Goal: Information Seeking & Learning: Learn about a topic

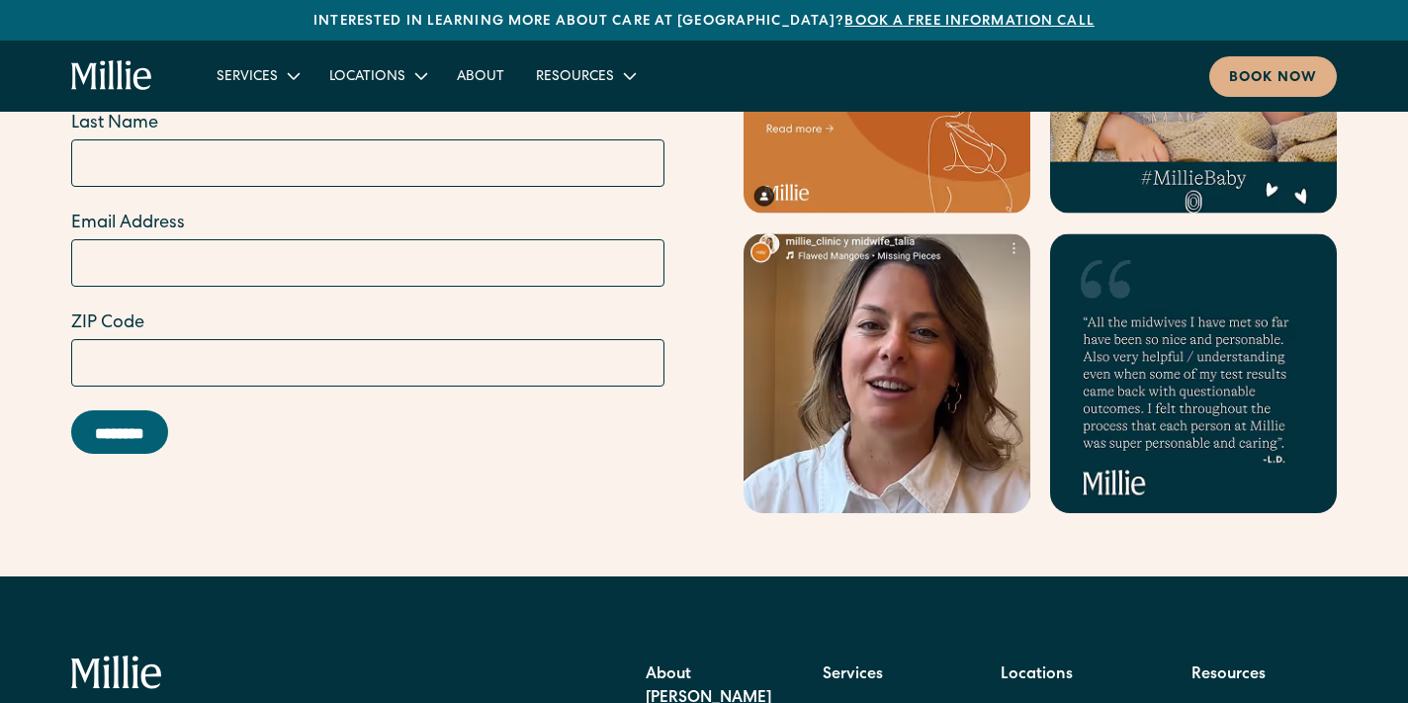
scroll to position [8132, 0]
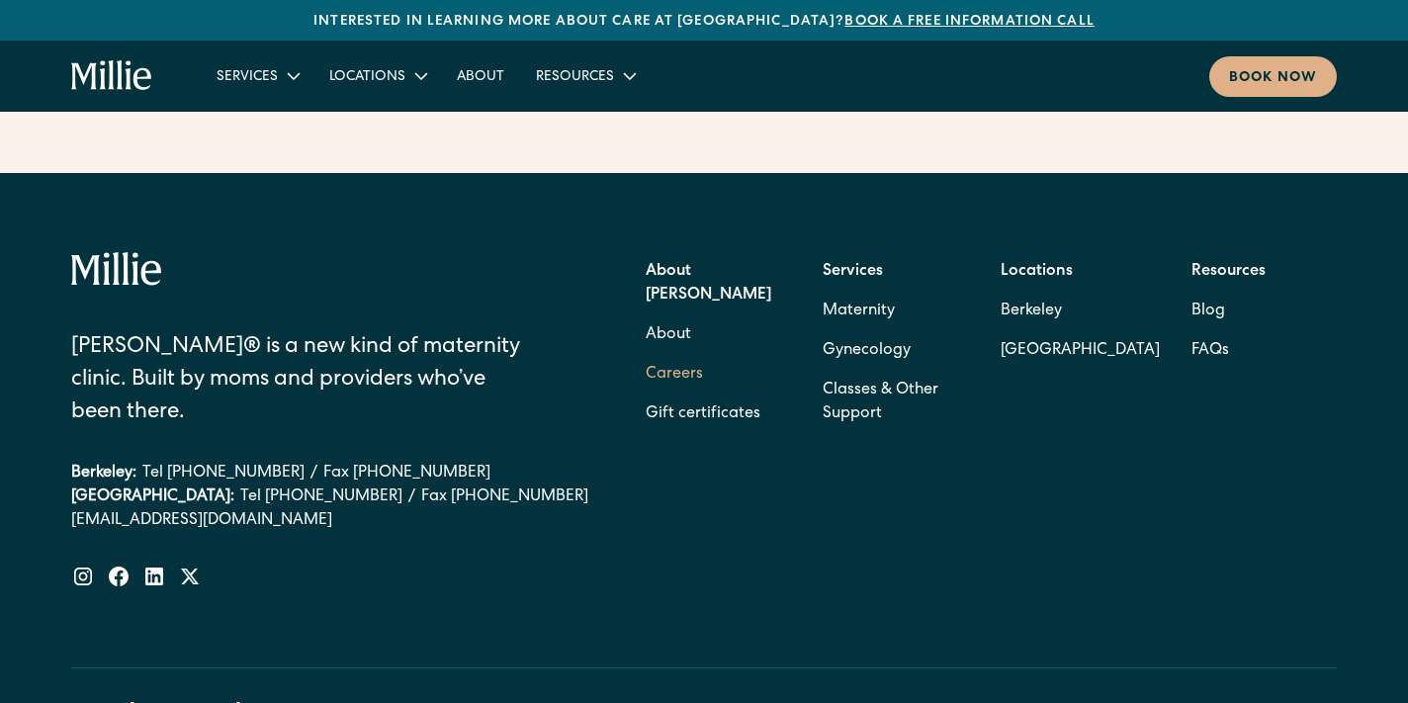
click at [675, 355] on link "Careers" at bounding box center [674, 375] width 57 height 40
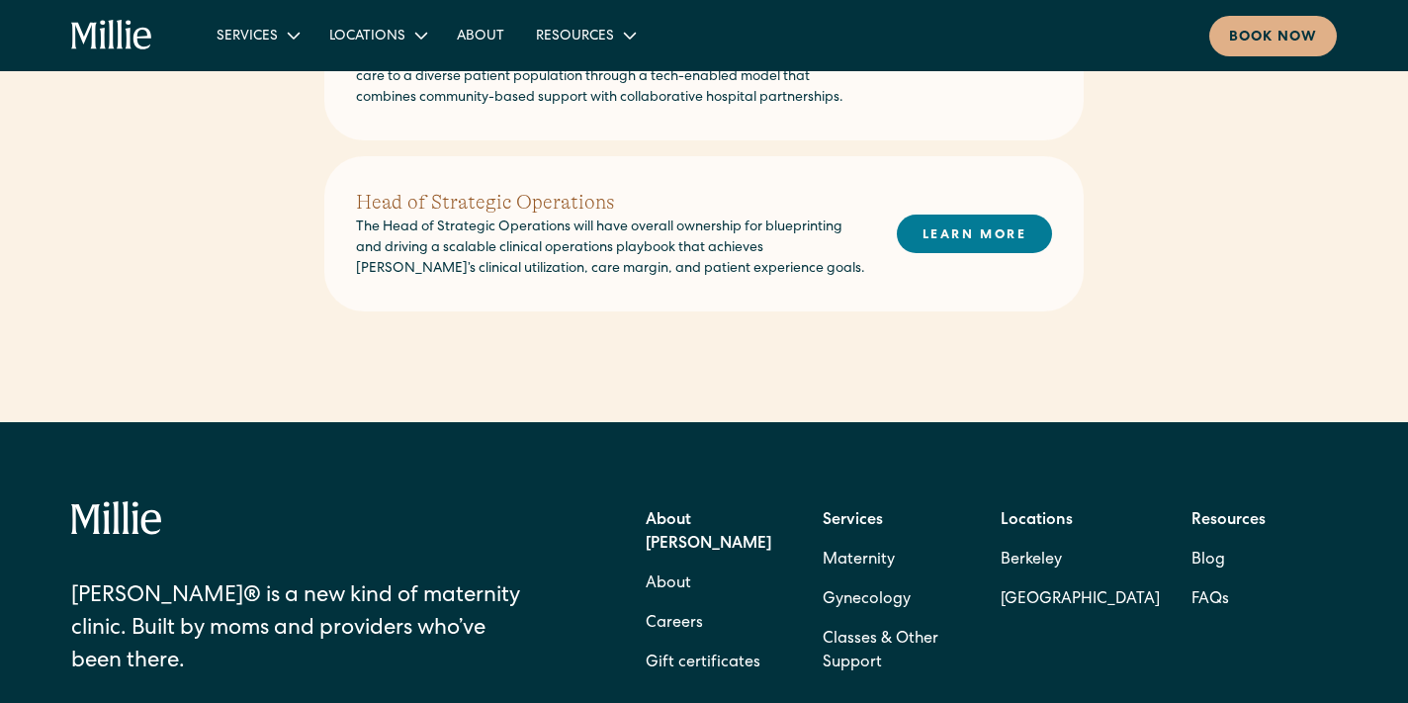
scroll to position [1058, 0]
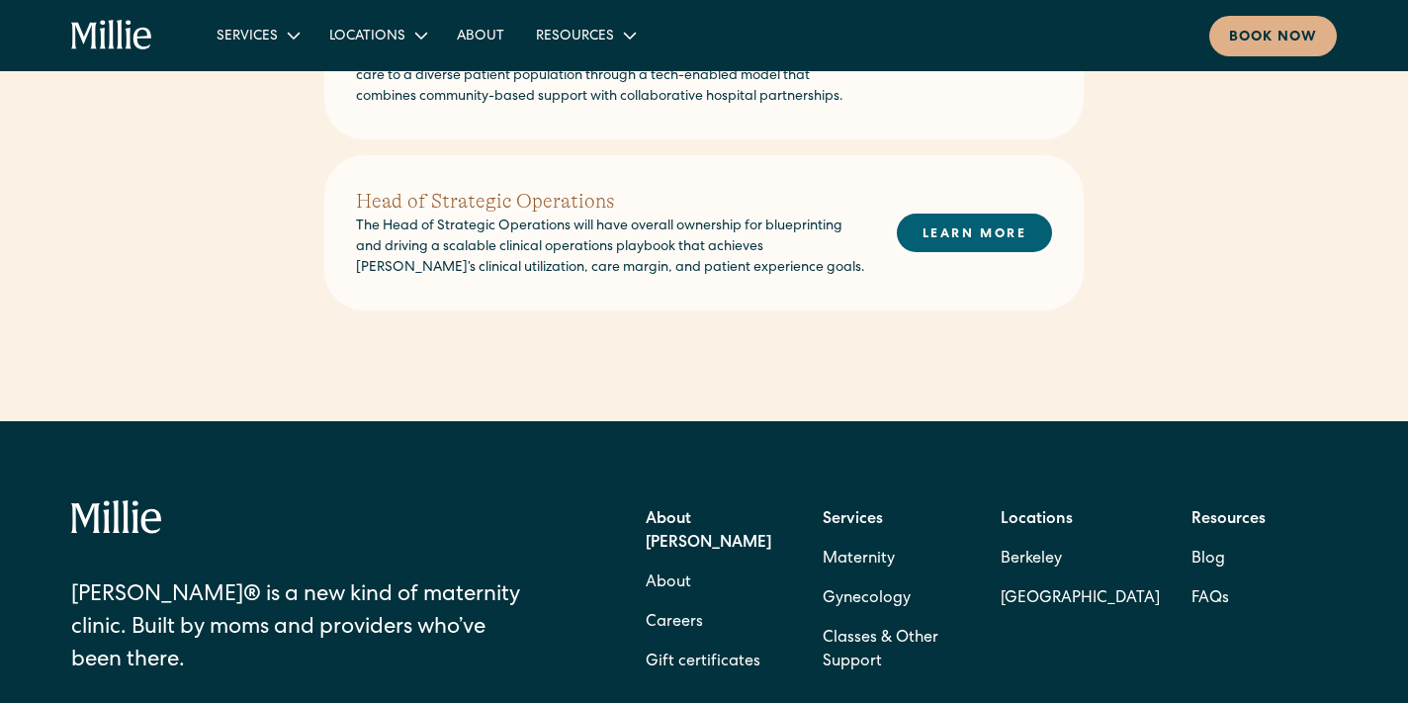
click at [923, 214] on link "LEARN MORE" at bounding box center [974, 233] width 155 height 39
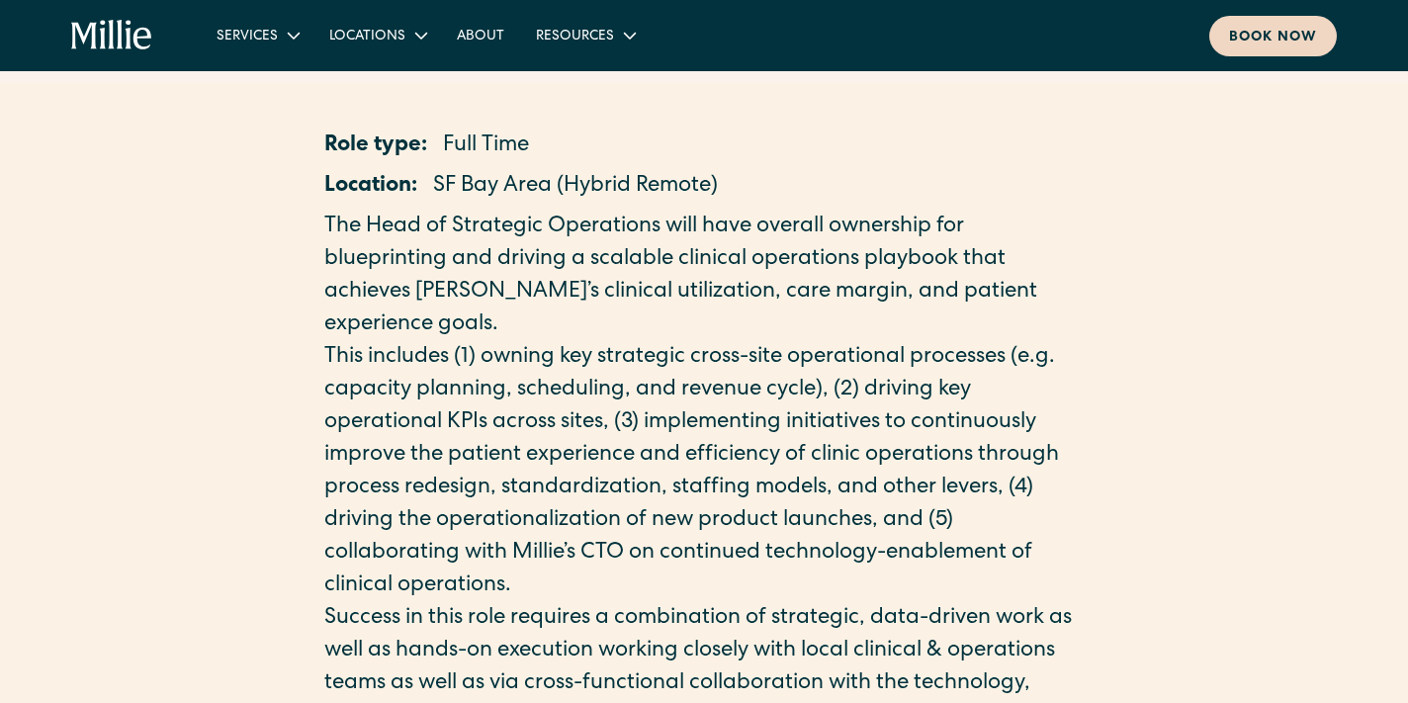
scroll to position [293, 0]
